Goal: Find specific page/section

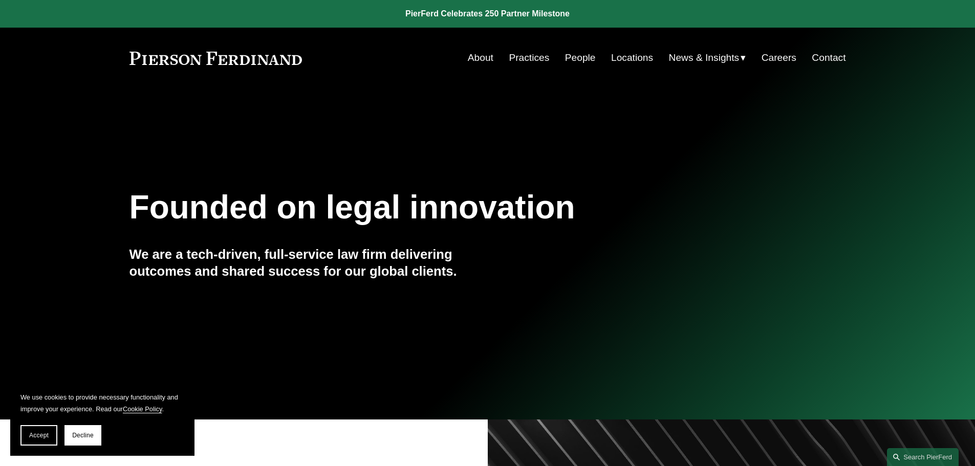
click at [625, 55] on link "Locations" at bounding box center [632, 57] width 42 height 19
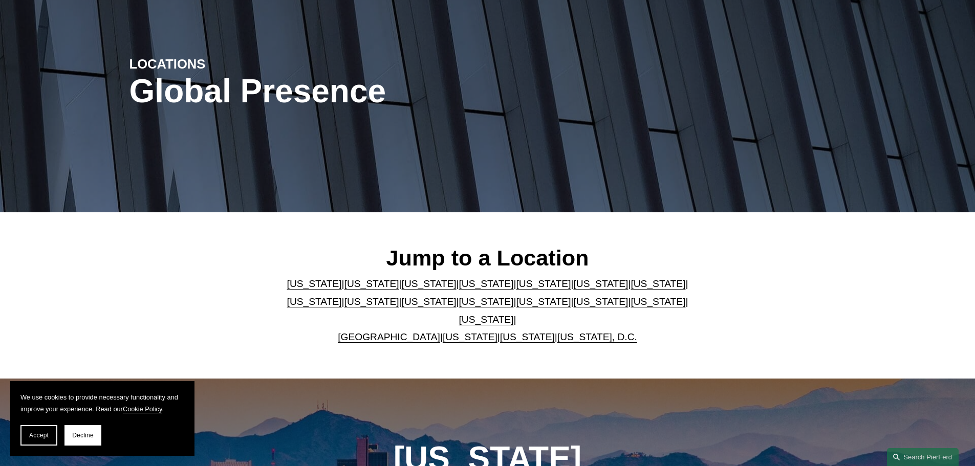
scroll to position [102, 0]
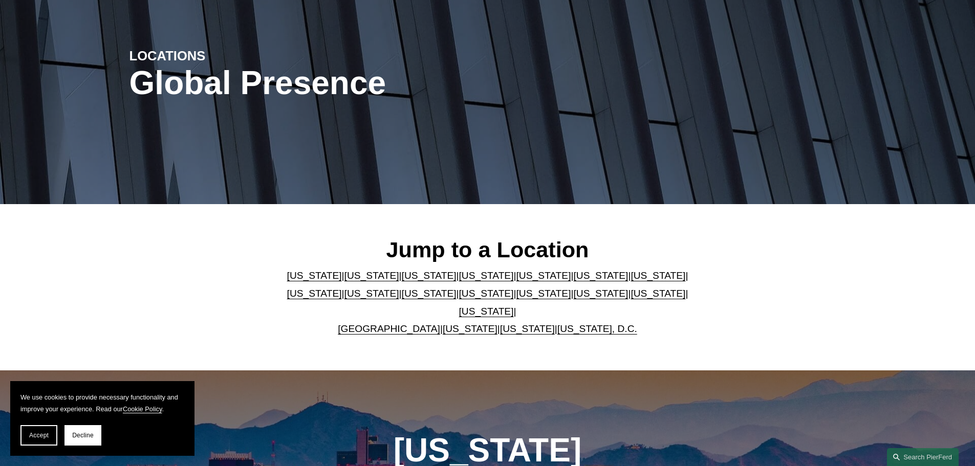
click at [514, 306] on link "[US_STATE]" at bounding box center [486, 311] width 55 height 11
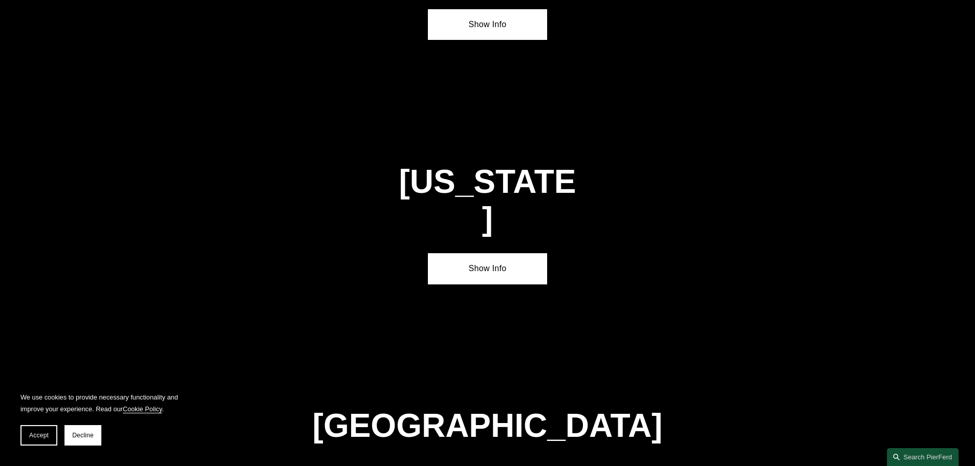
scroll to position [3484, 0]
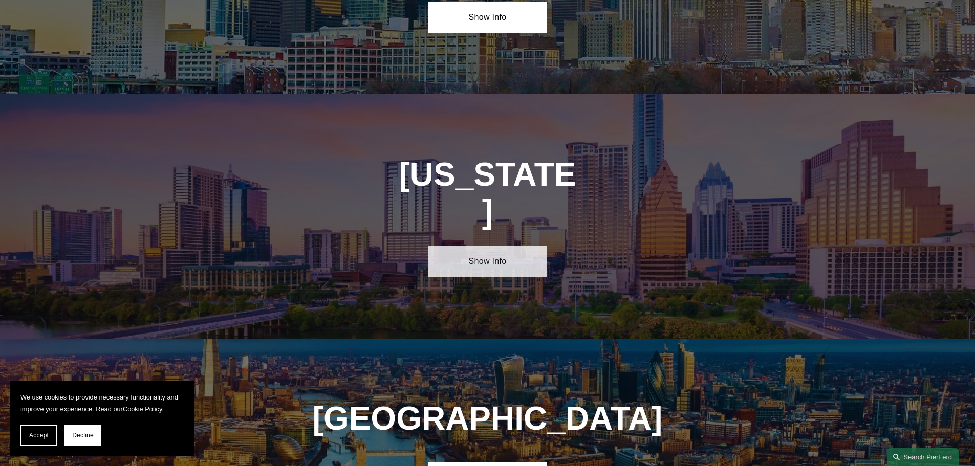
click at [486, 246] on link "Show Info" at bounding box center [487, 261] width 119 height 31
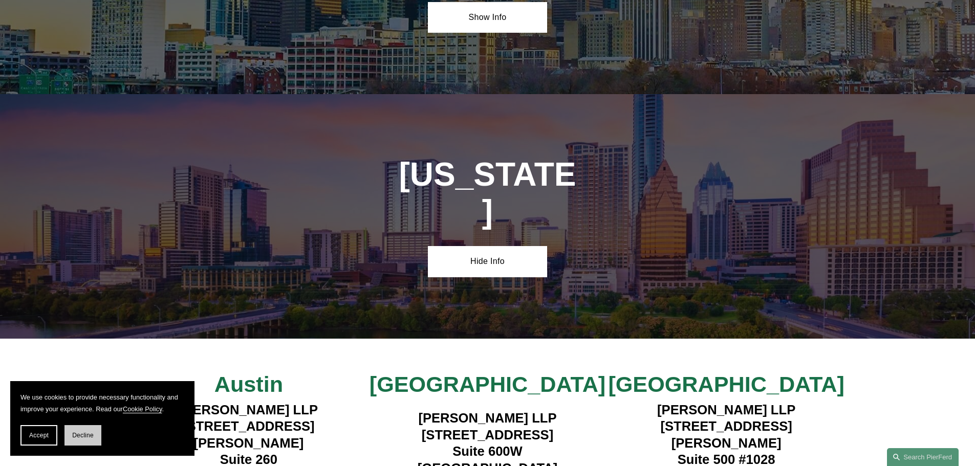
click at [87, 439] on button "Decline" at bounding box center [83, 435] width 37 height 20
